Goal: Navigation & Orientation: Find specific page/section

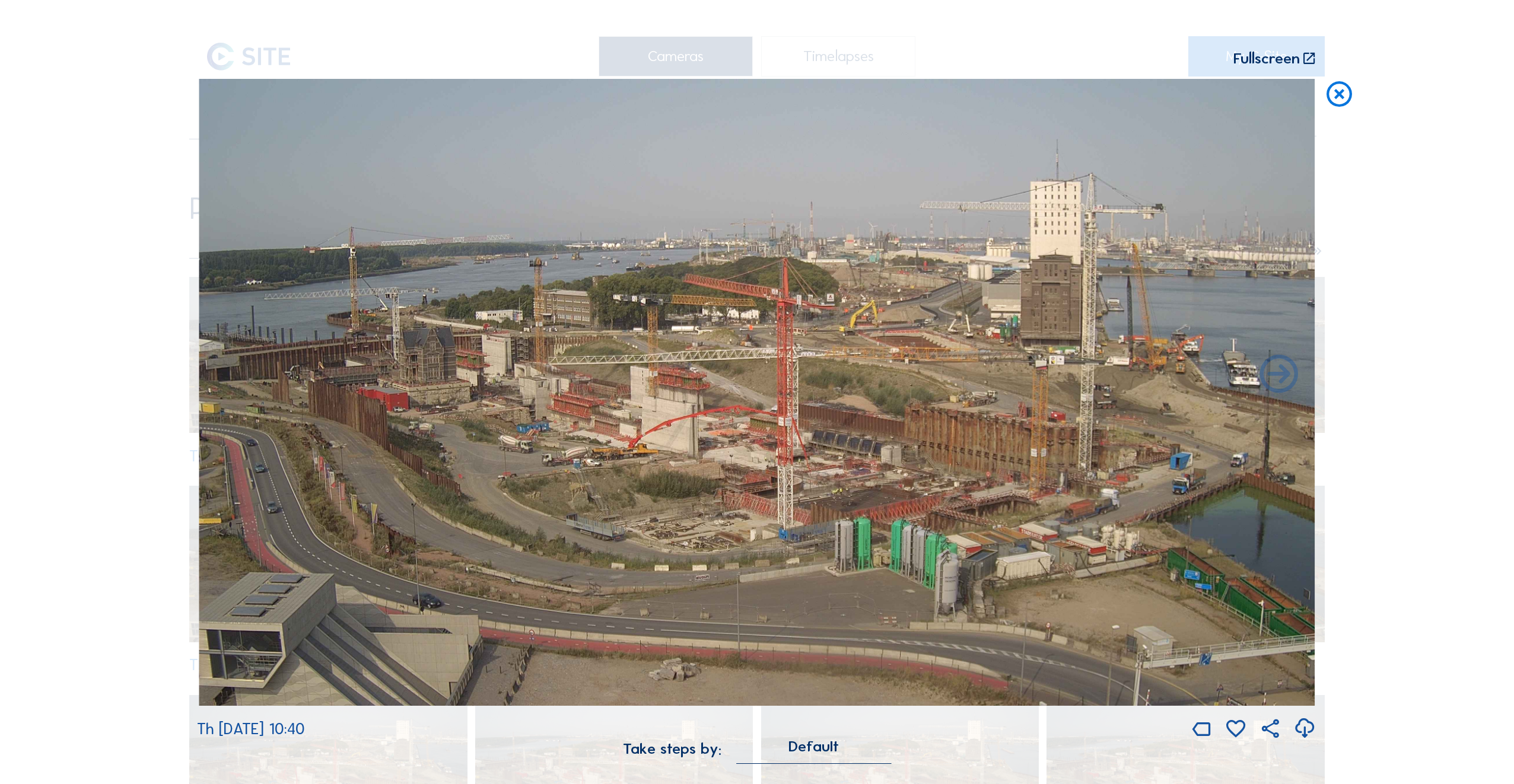
click at [1343, 97] on icon at bounding box center [1339, 95] width 31 height 32
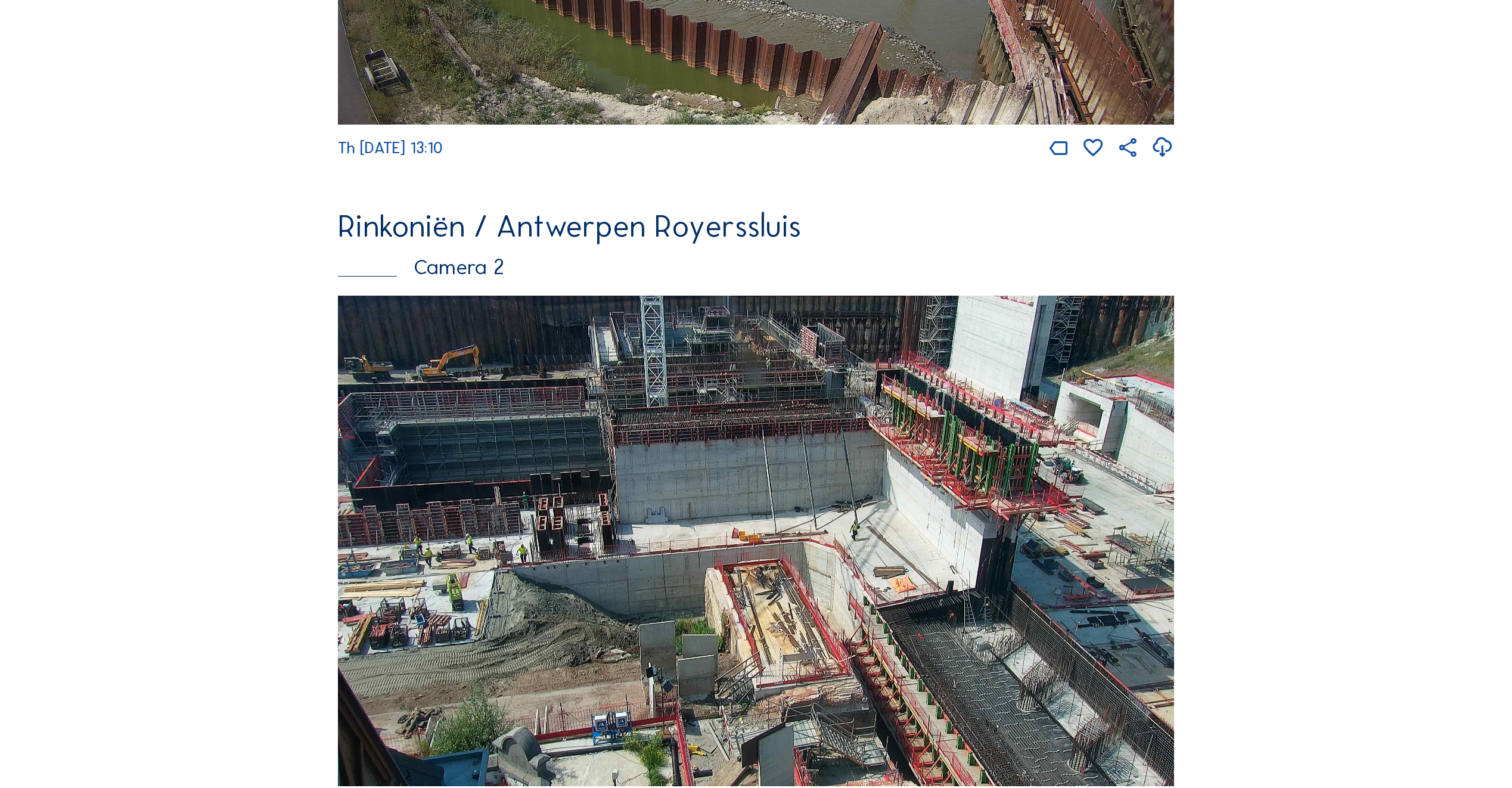
scroll to position [596, 0]
